Goal: Find specific page/section: Find specific page/section

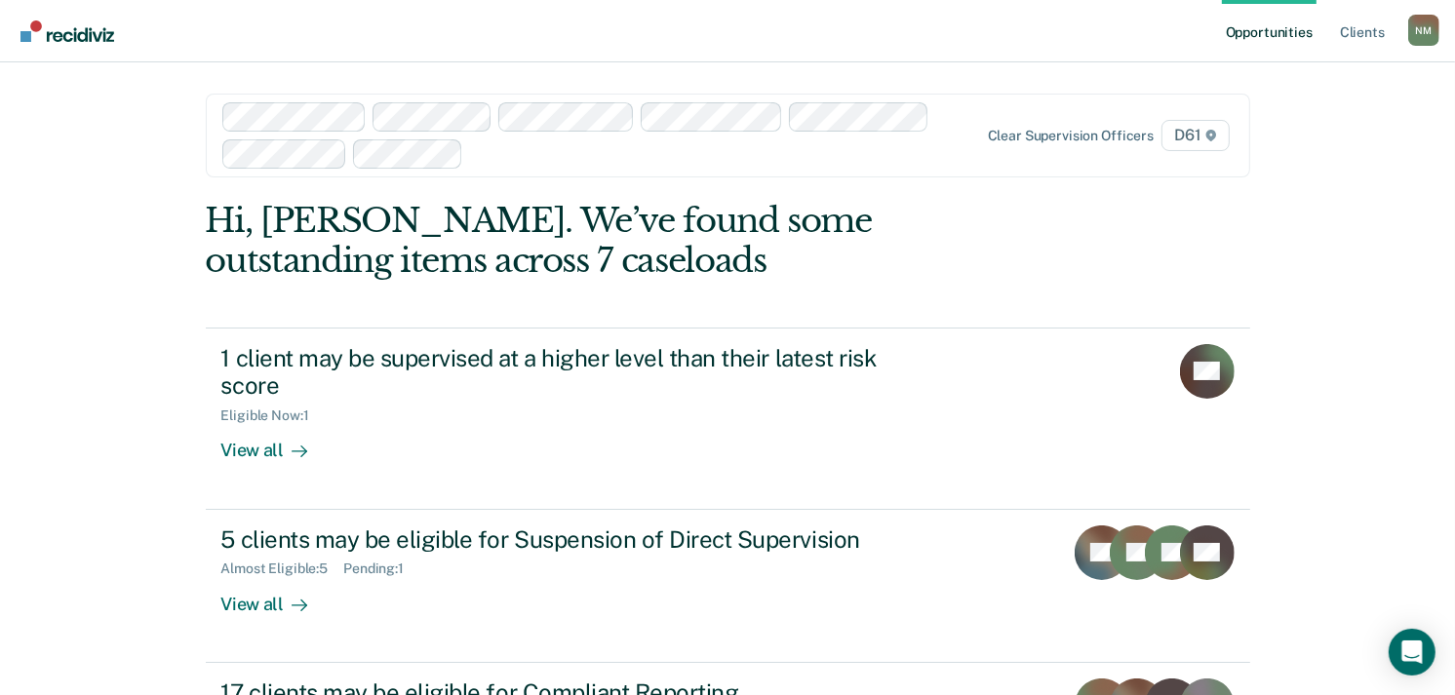
click at [568, 166] on div at bounding box center [576, 135] width 708 height 66
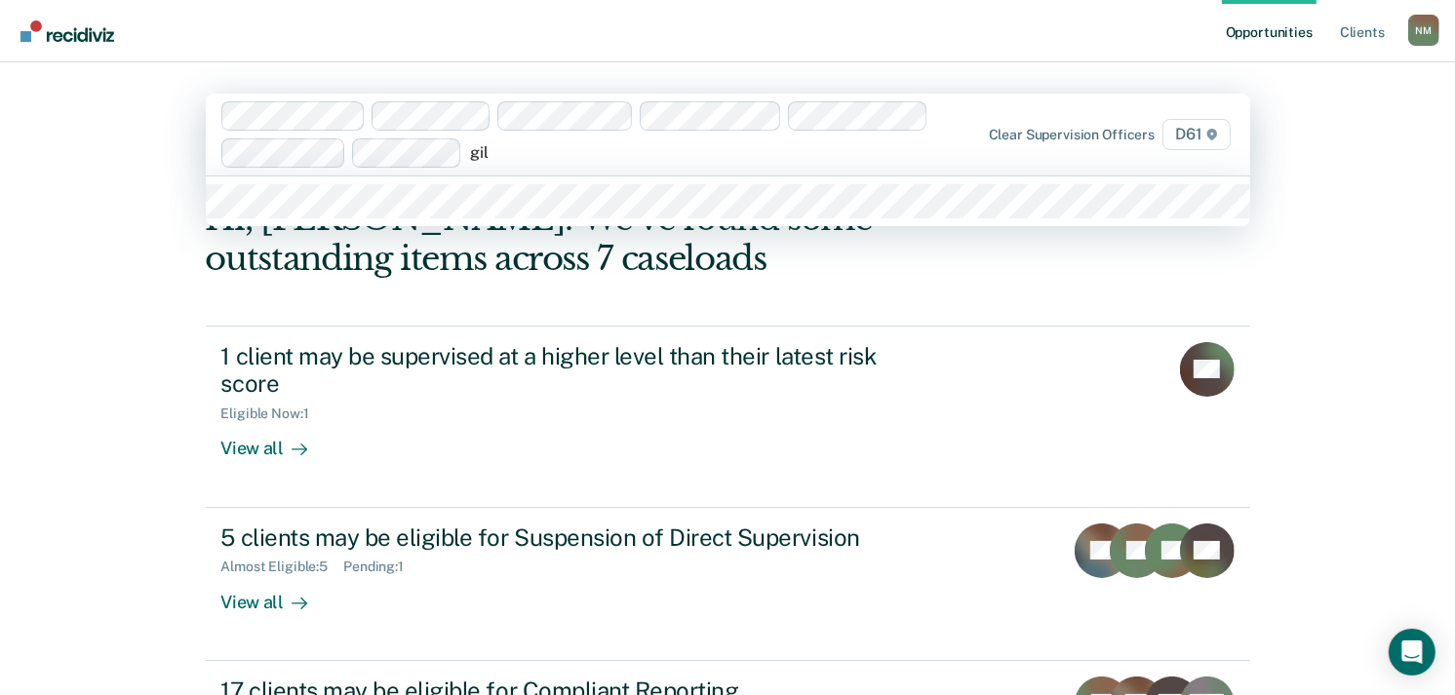
type input "[PERSON_NAME]"
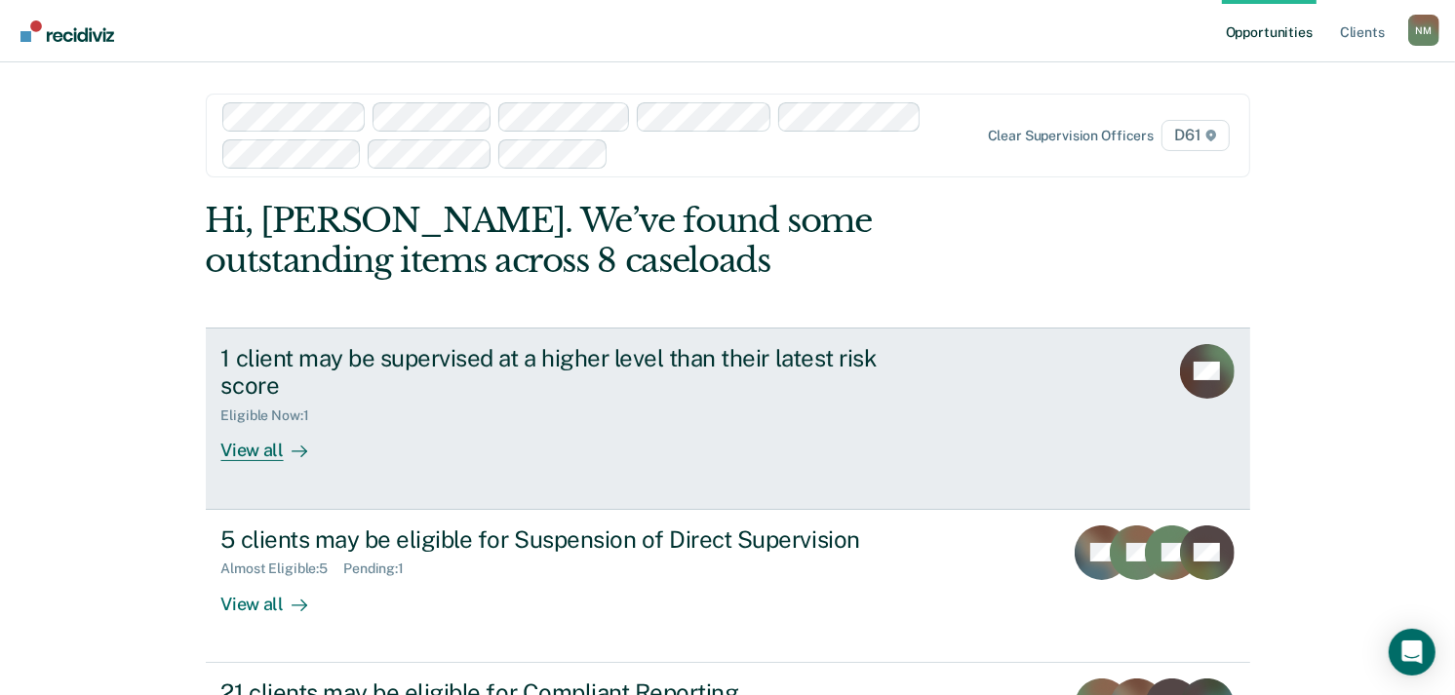
click at [626, 408] on div "Eligible Now : 1" at bounding box center [563, 412] width 685 height 24
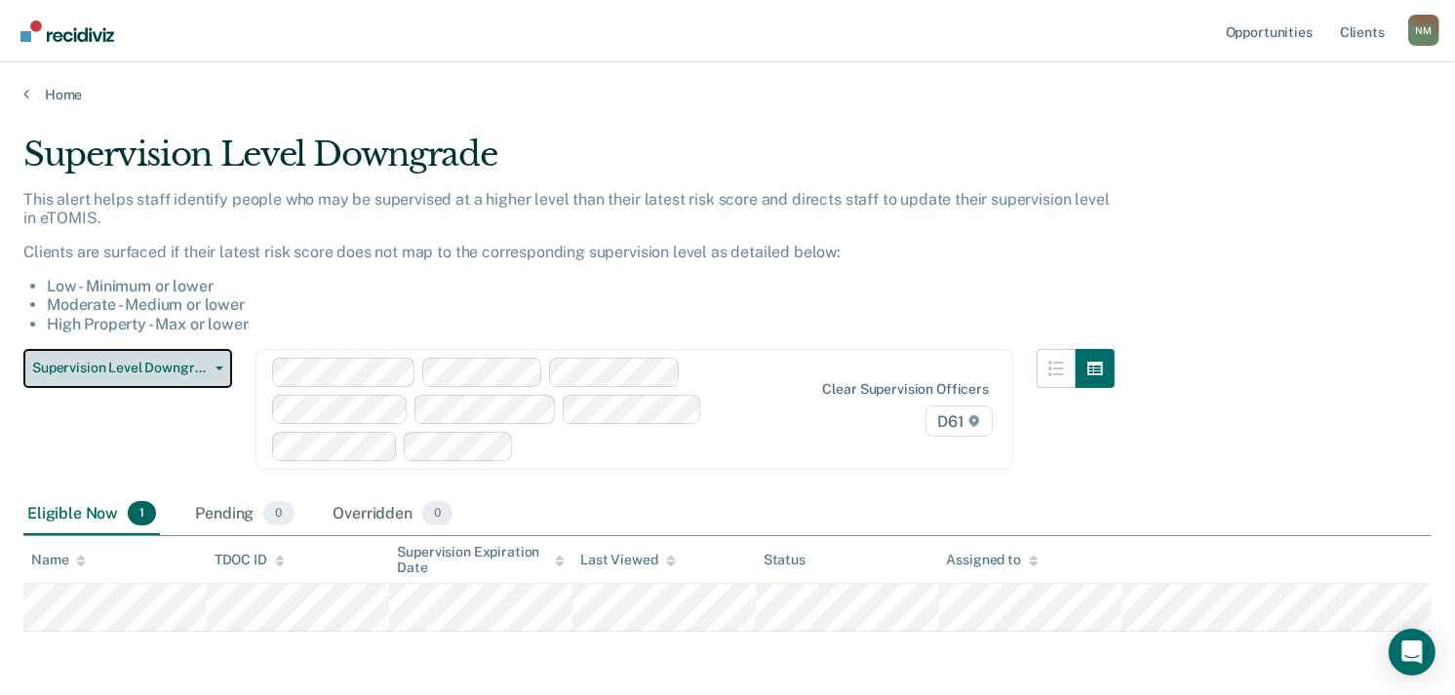
click at [203, 360] on span "Supervision Level Downgrade" at bounding box center [120, 368] width 176 height 17
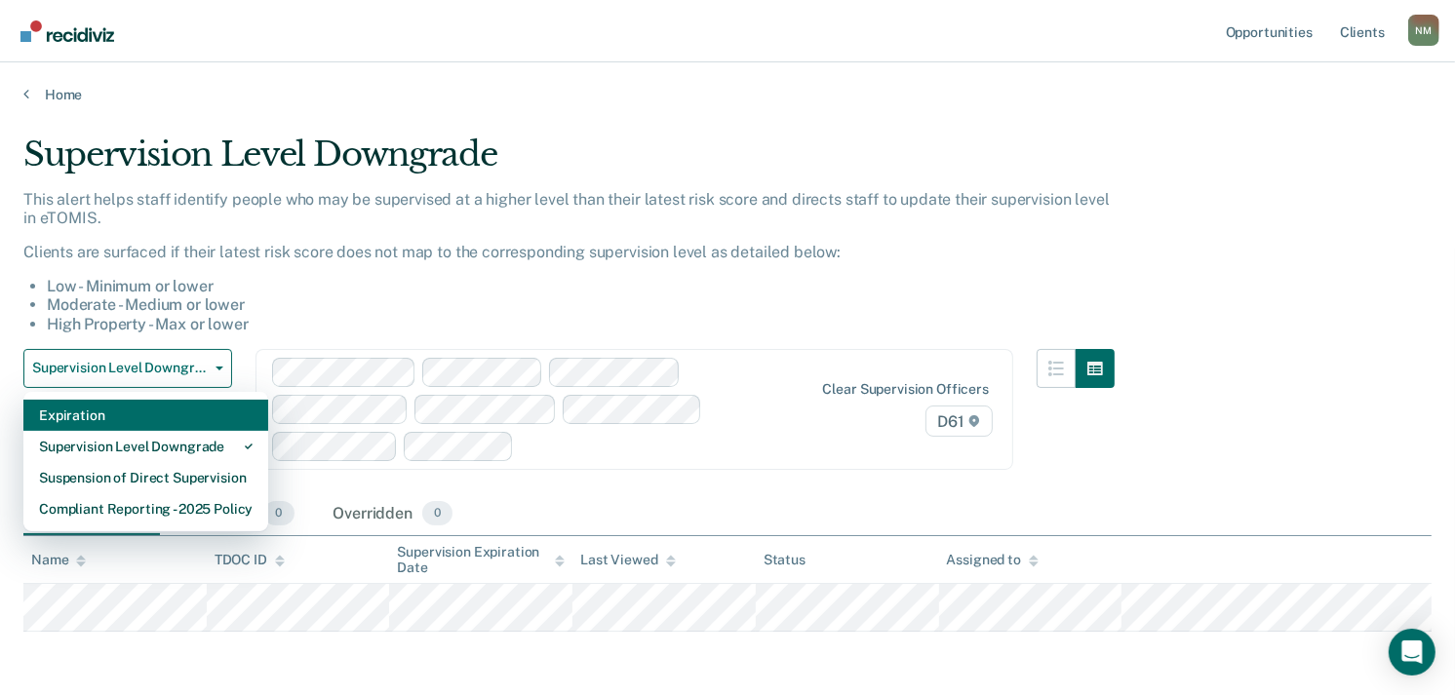
click at [207, 407] on div "Expiration" at bounding box center [146, 415] width 214 height 31
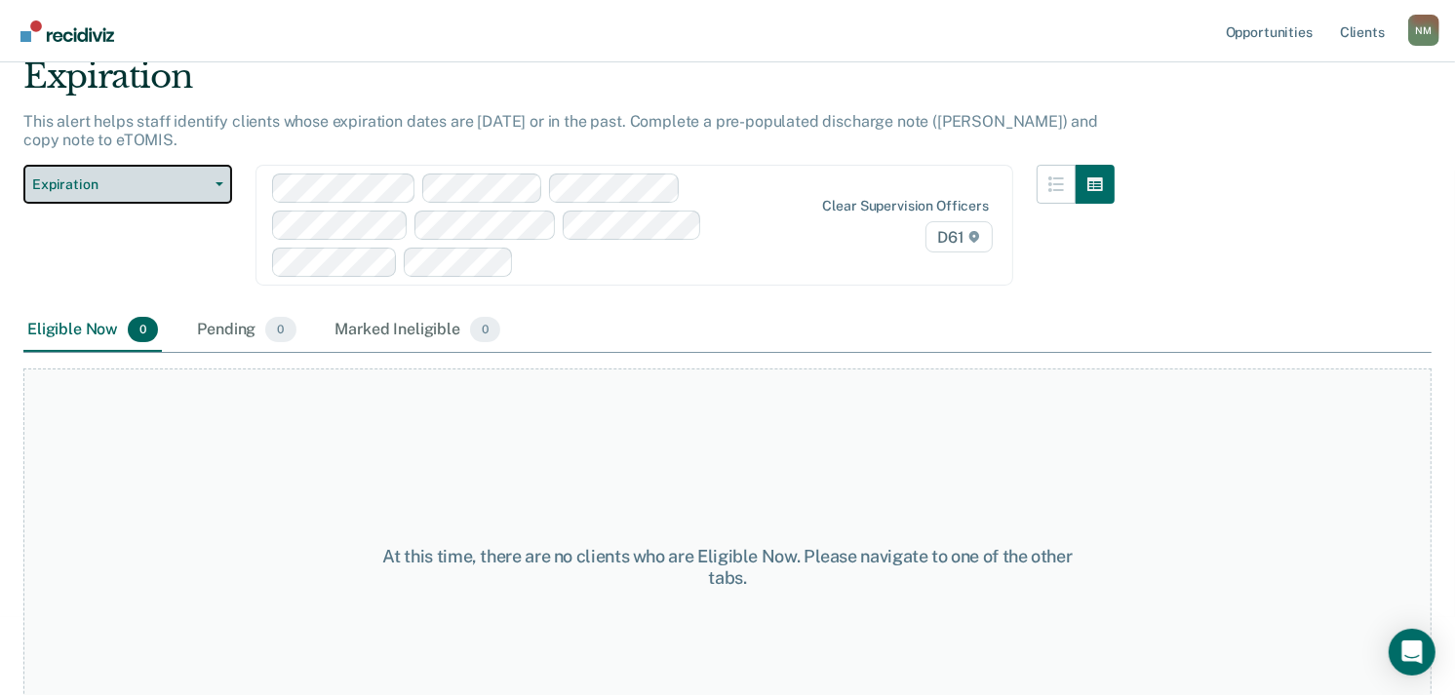
scroll to position [40, 0]
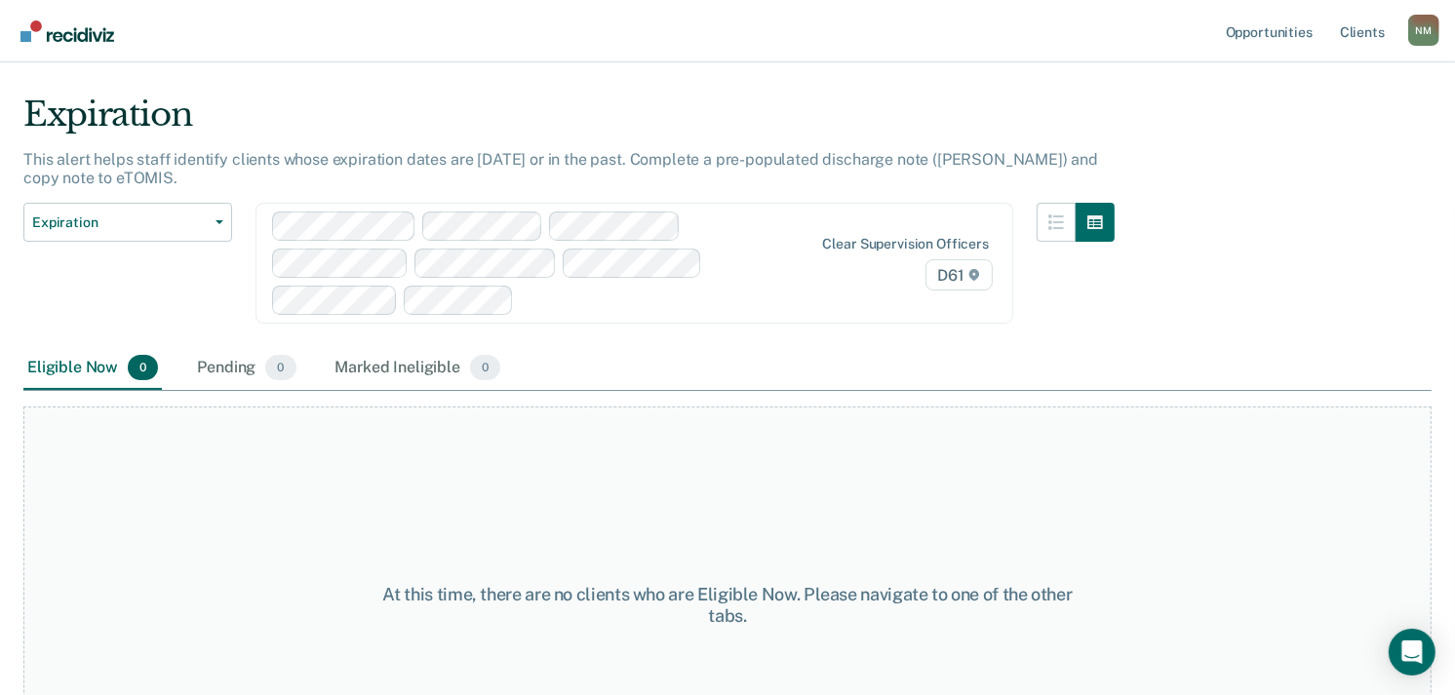
click at [573, 297] on div at bounding box center [650, 300] width 256 height 22
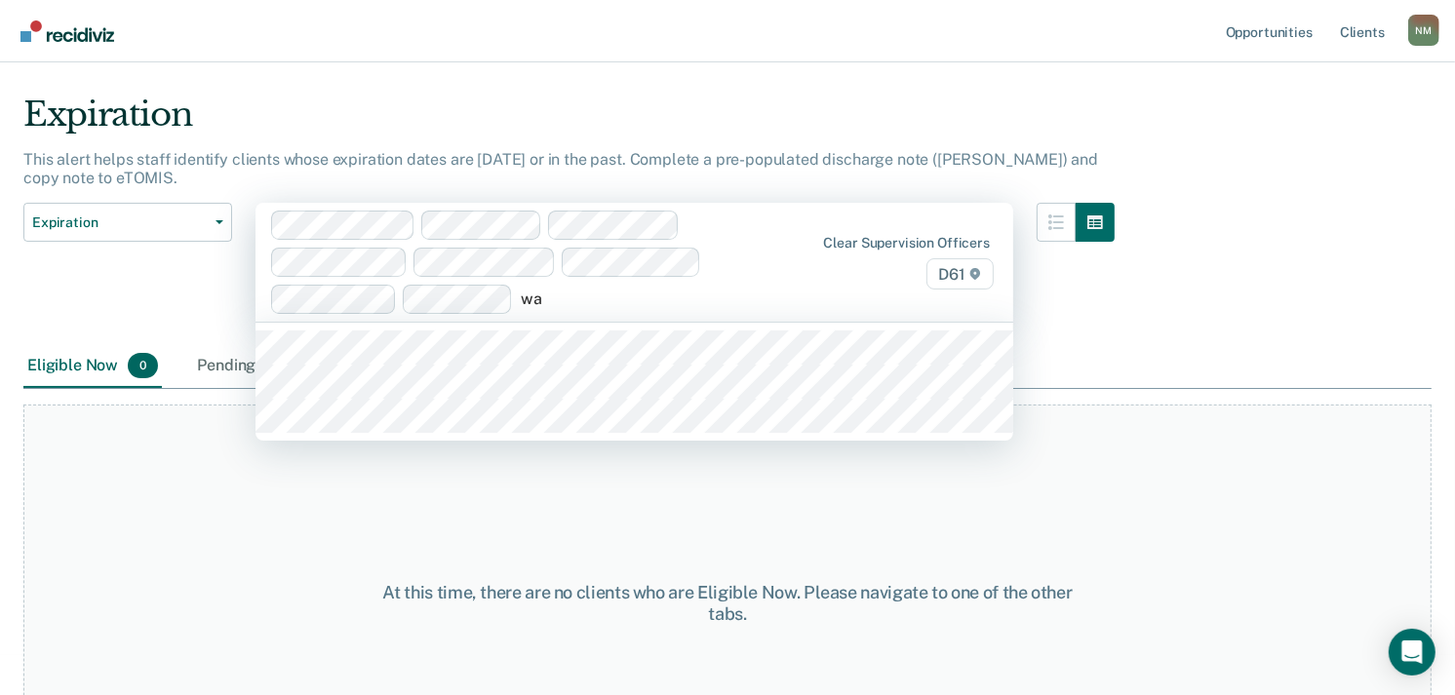
type input "wad"
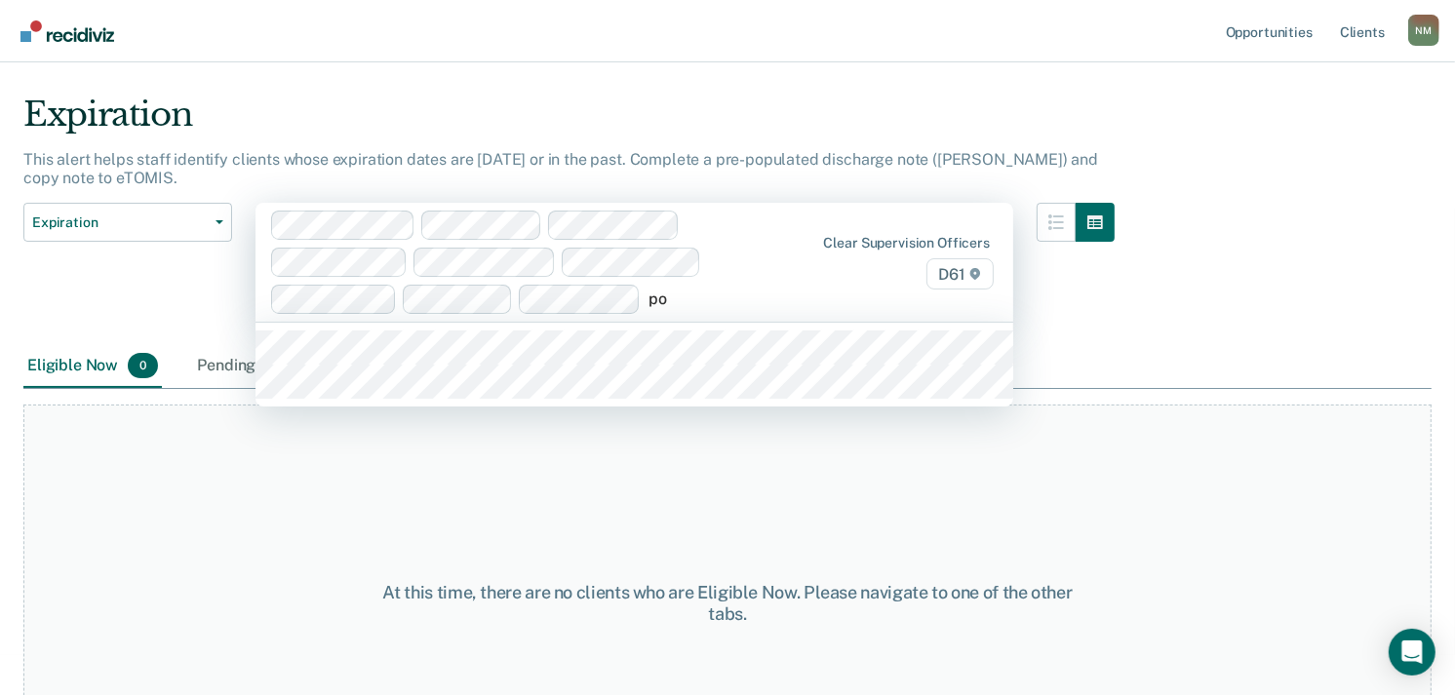
type input "pow"
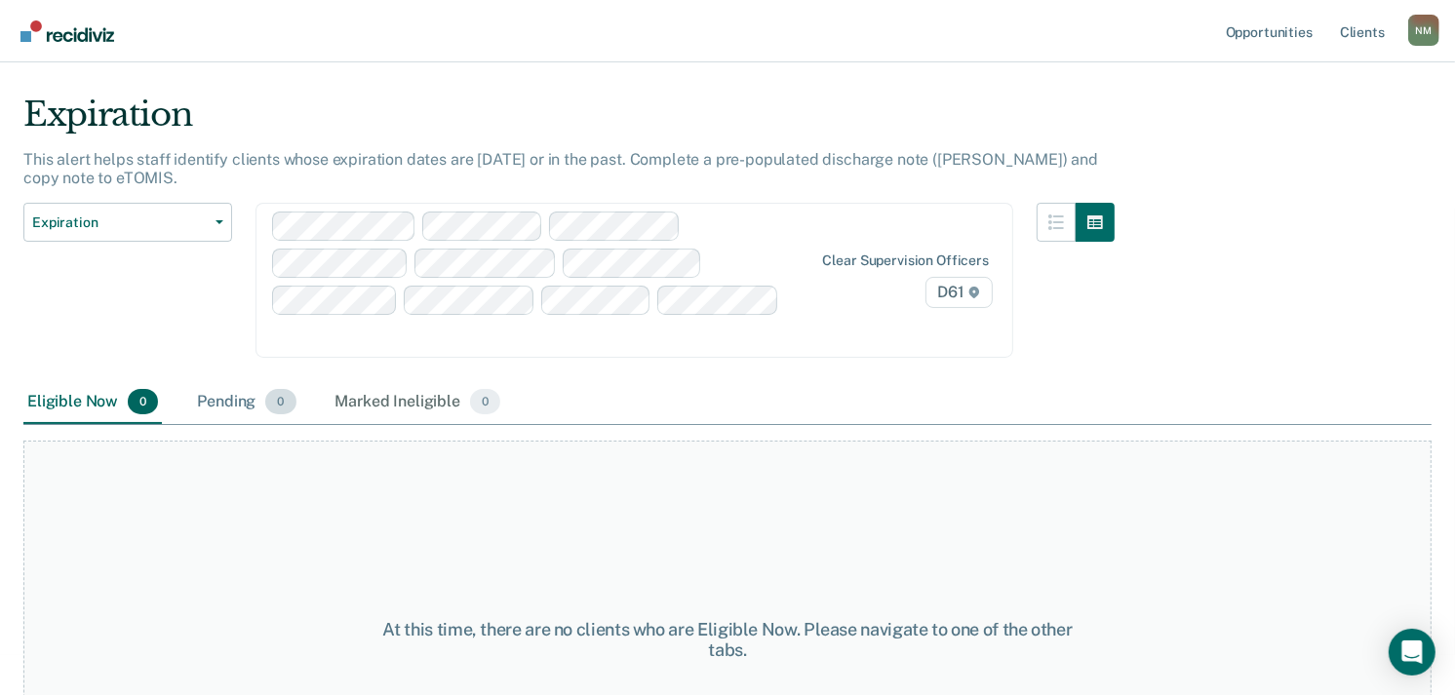
click at [259, 401] on div "Pending 0" at bounding box center [246, 402] width 106 height 43
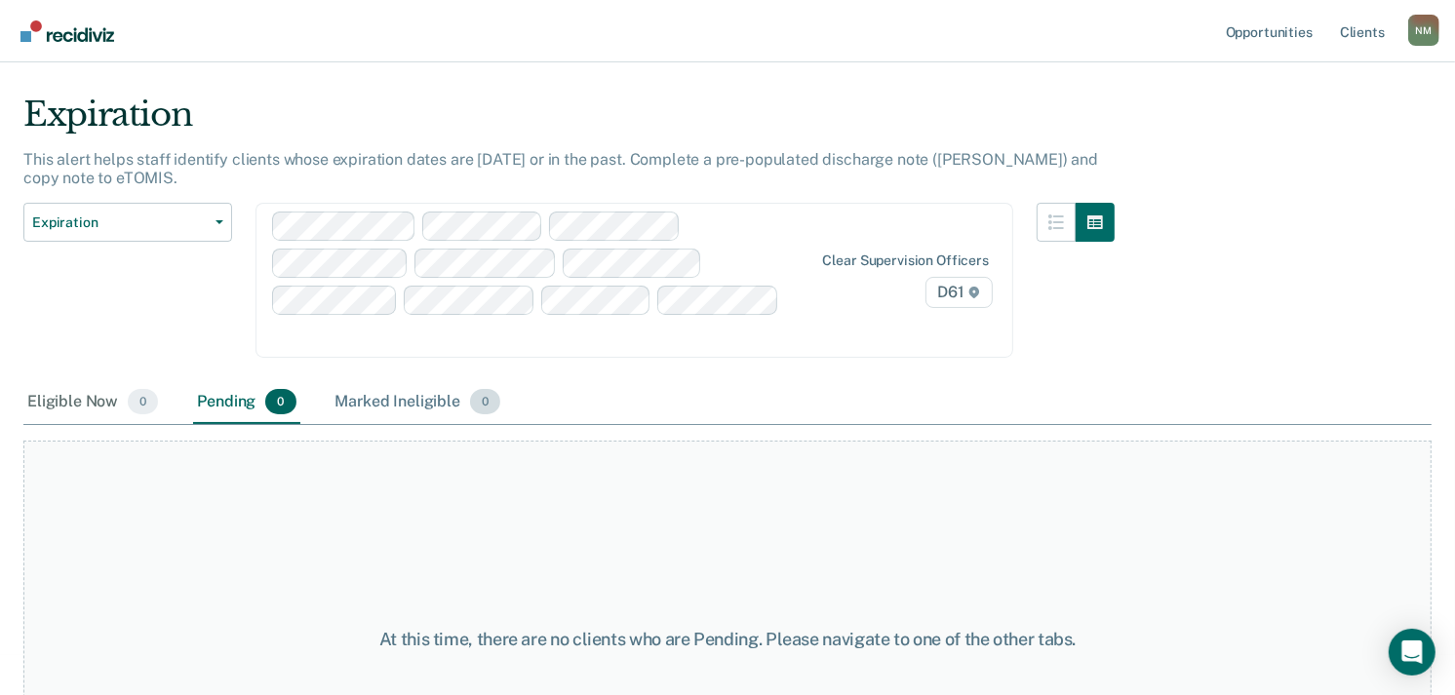
click at [386, 404] on div "Marked Ineligible 0" at bounding box center [419, 402] width 174 height 43
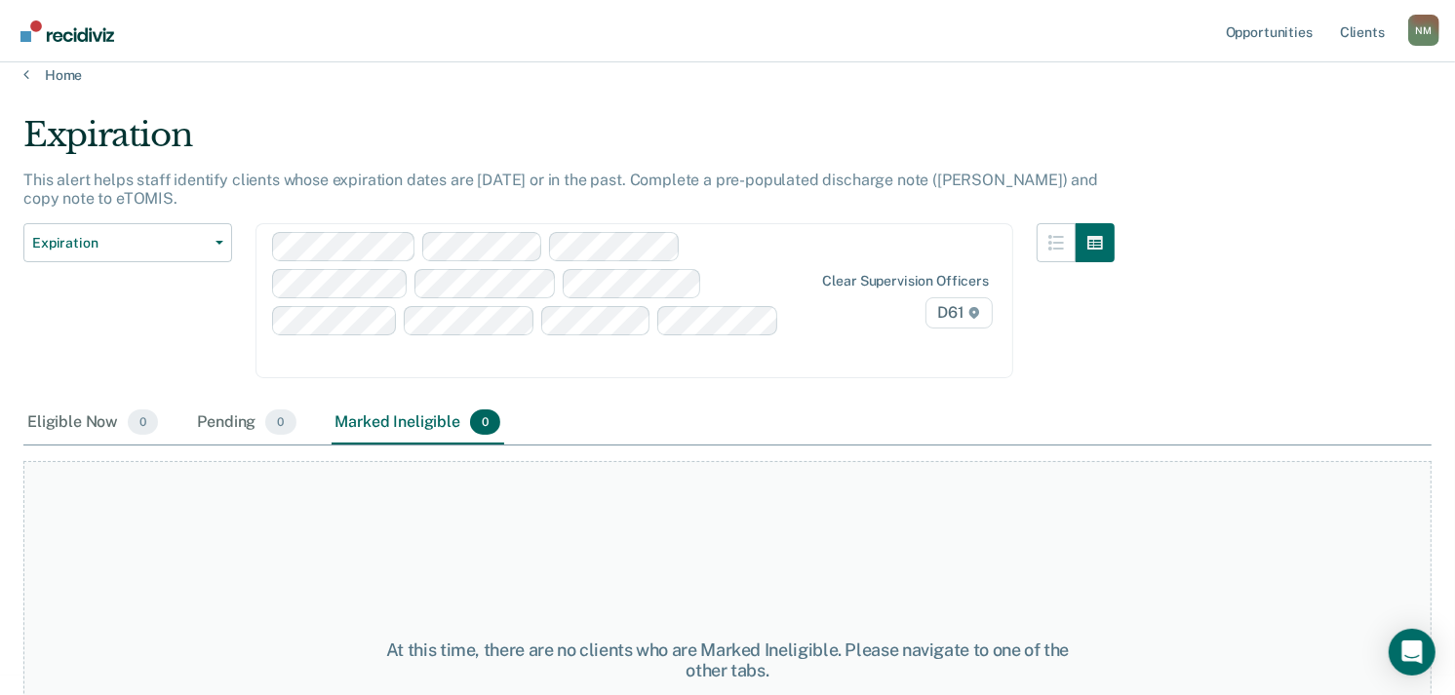
scroll to position [0, 0]
